Goal: Task Accomplishment & Management: Complete application form

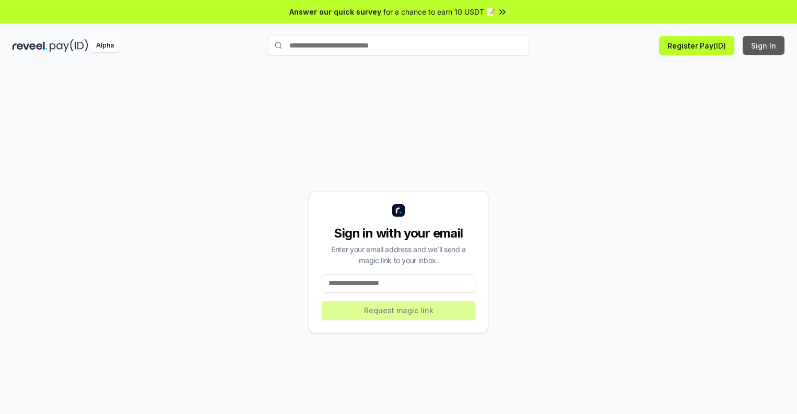
click at [764, 45] on button "Sign In" at bounding box center [764, 45] width 42 height 19
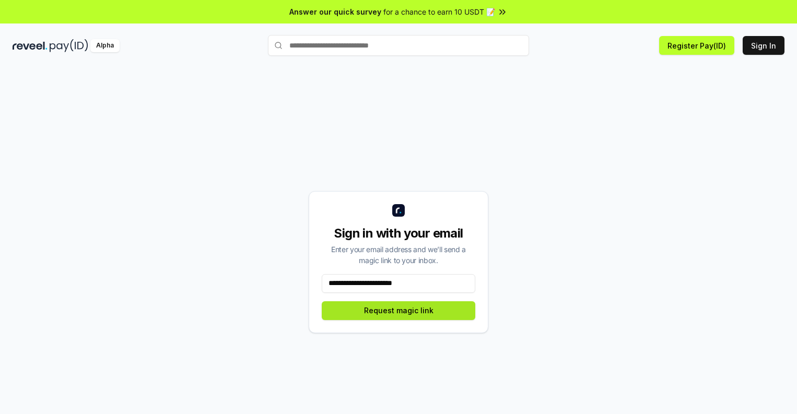
type input "**********"
click at [399, 310] on button "Request magic link" at bounding box center [399, 310] width 154 height 19
